Goal: Check status: Check status

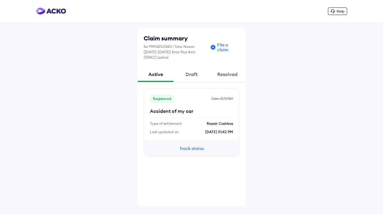
click at [193, 69] on div "Draft" at bounding box center [191, 74] width 36 height 16
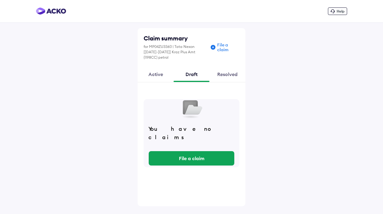
click at [235, 68] on div "Resolved" at bounding box center [227, 74] width 36 height 16
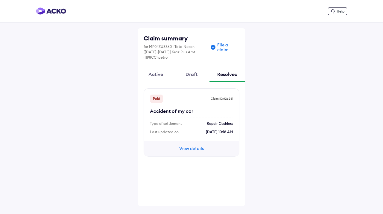
click at [192, 145] on button "View details" at bounding box center [191, 148] width 36 height 7
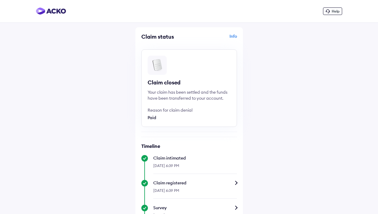
click at [231, 35] on div "Info" at bounding box center [214, 38] width 46 height 11
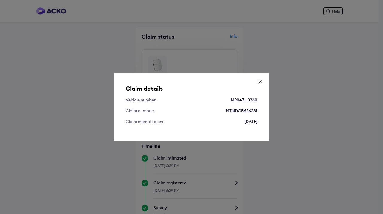
click at [261, 81] on icon at bounding box center [260, 82] width 6 height 6
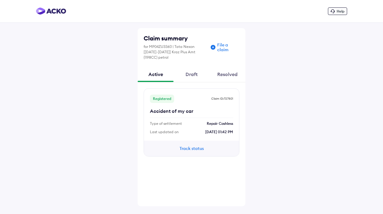
click at [188, 145] on button "Track status" at bounding box center [191, 148] width 36 height 7
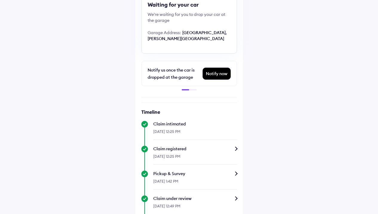
scroll to position [90, 0]
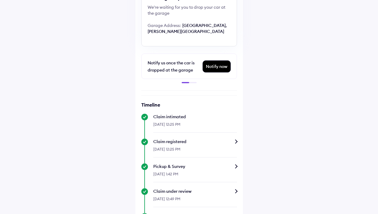
click at [192, 81] on div "Notify us once the car is dropped at the garage Notify now Call scheduled [DATE…" at bounding box center [189, 69] width 96 height 30
click at [192, 83] on div at bounding box center [189, 82] width 15 height 1
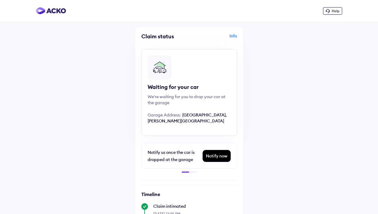
scroll to position [0, 0]
click at [233, 36] on div "Info" at bounding box center [214, 38] width 46 height 11
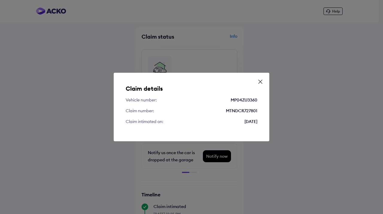
click at [262, 80] on icon at bounding box center [260, 82] width 6 height 6
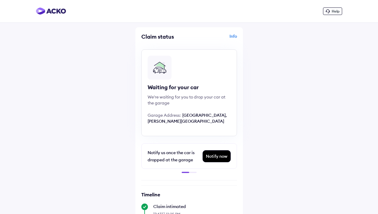
click at [331, 11] on div "Help" at bounding box center [332, 10] width 19 height 7
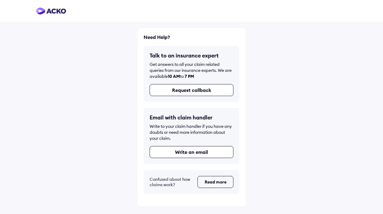
click at [207, 180] on button "Read more" at bounding box center [215, 182] width 36 height 12
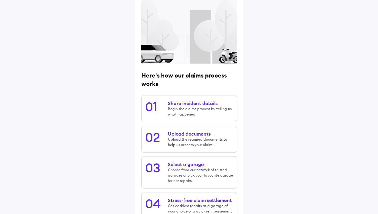
scroll to position [56, 0]
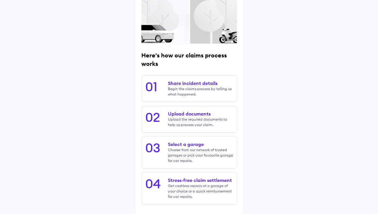
click at [189, 147] on span "Choose from our network of trusted garages or pick your favourite garage for ca…" at bounding box center [200, 155] width 65 height 16
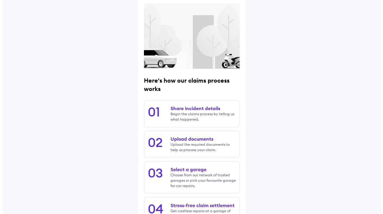
scroll to position [0, 0]
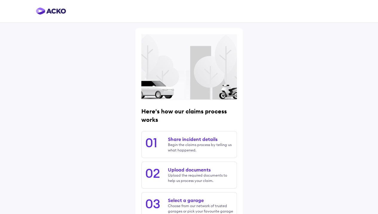
click at [48, 11] on img at bounding box center [51, 10] width 30 height 7
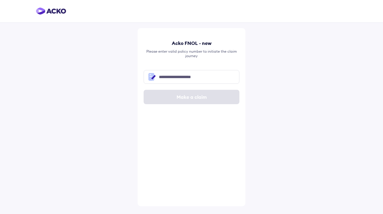
click at [50, 10] on img at bounding box center [51, 10] width 30 height 7
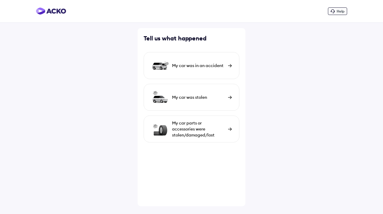
click at [340, 11] on span "Help" at bounding box center [340, 11] width 8 height 4
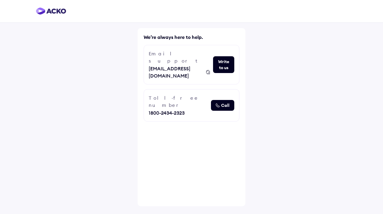
click at [222, 102] on span "Call" at bounding box center [225, 105] width 8 height 6
